Goal: Check status: Check status

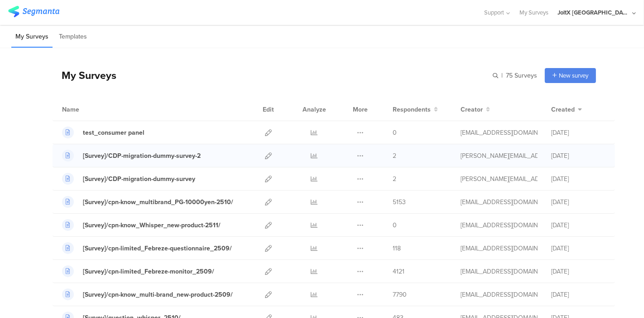
scroll to position [50, 0]
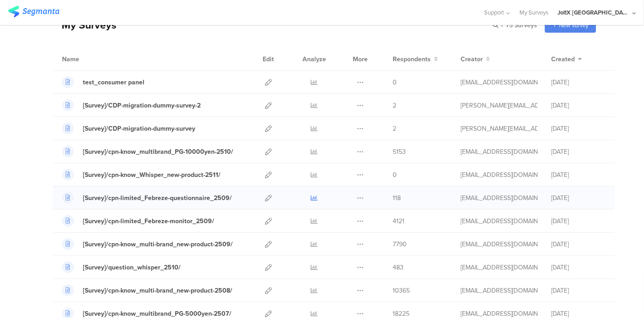
click at [311, 198] on icon at bounding box center [314, 197] width 7 height 7
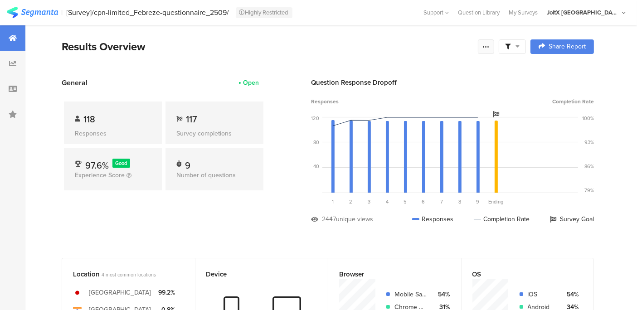
click at [489, 44] on icon at bounding box center [485, 46] width 7 height 7
